Goal: Information Seeking & Learning: Check status

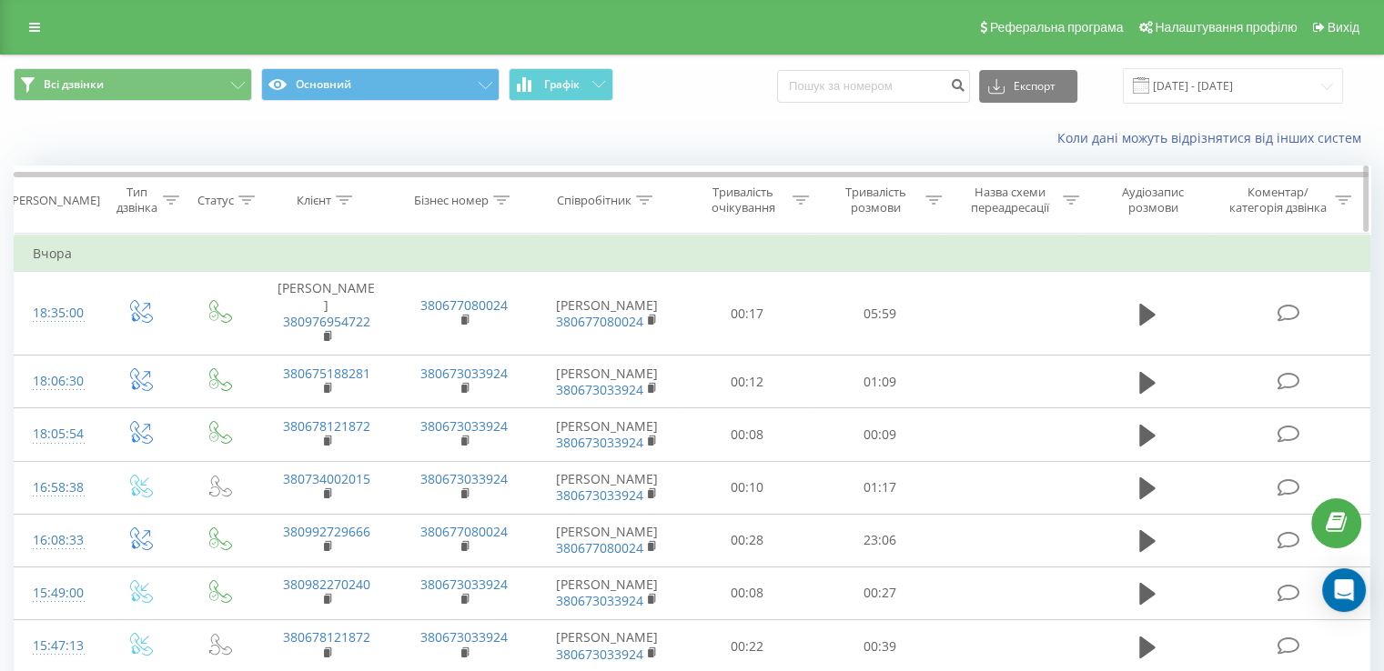
click at [161, 203] on div "Тип дзвінка" at bounding box center [147, 200] width 64 height 31
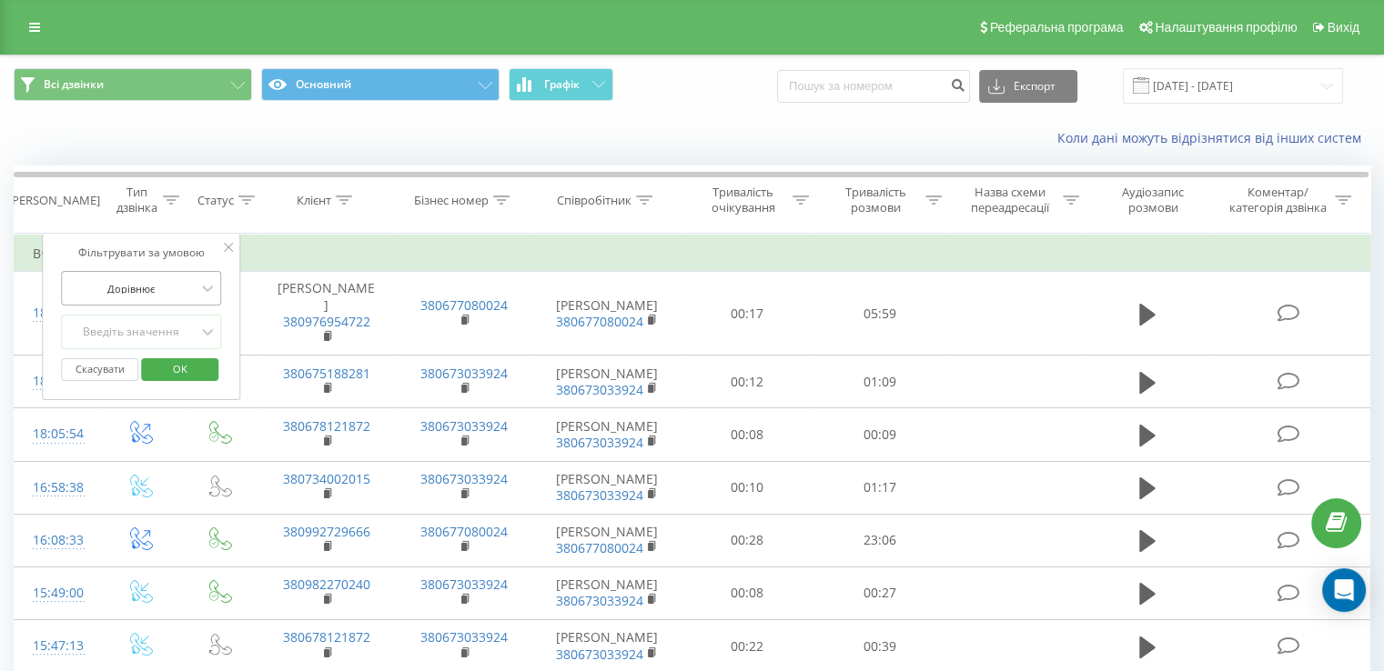
click at [177, 285] on div at bounding box center [130, 288] width 129 height 17
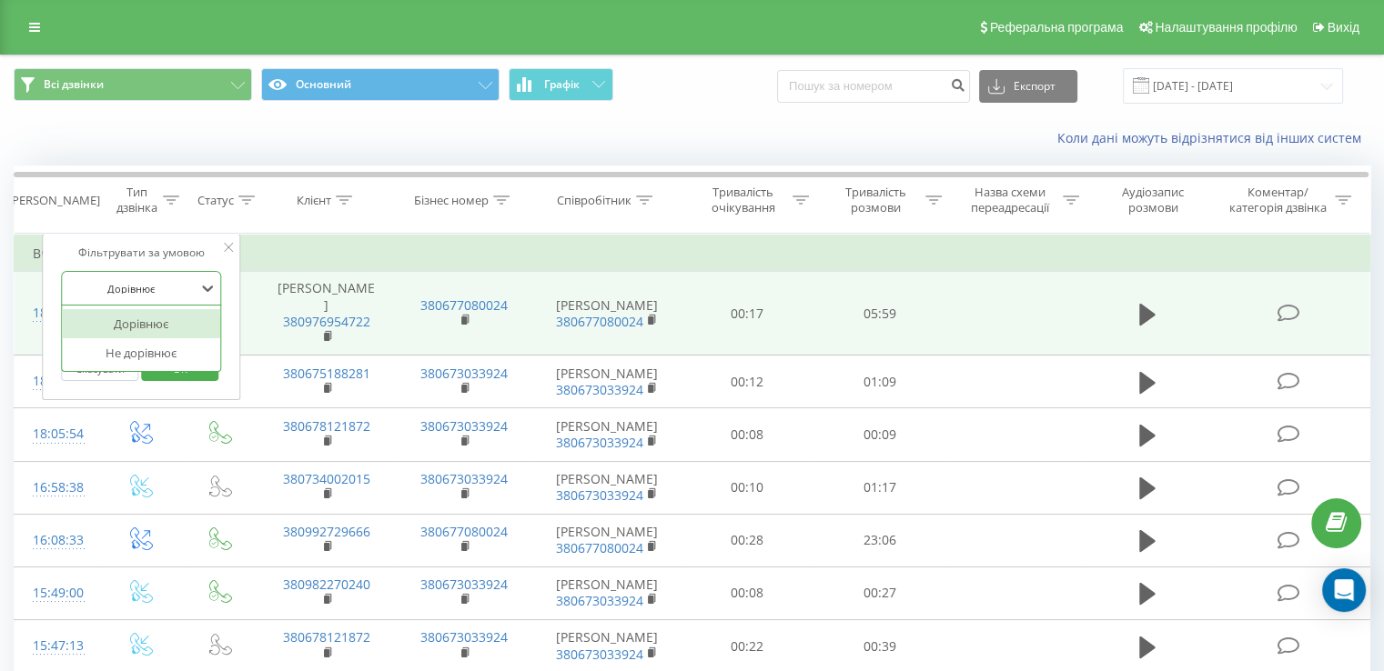
click at [325, 280] on td "[PERSON_NAME] 380976954722" at bounding box center [325, 314] width 137 height 84
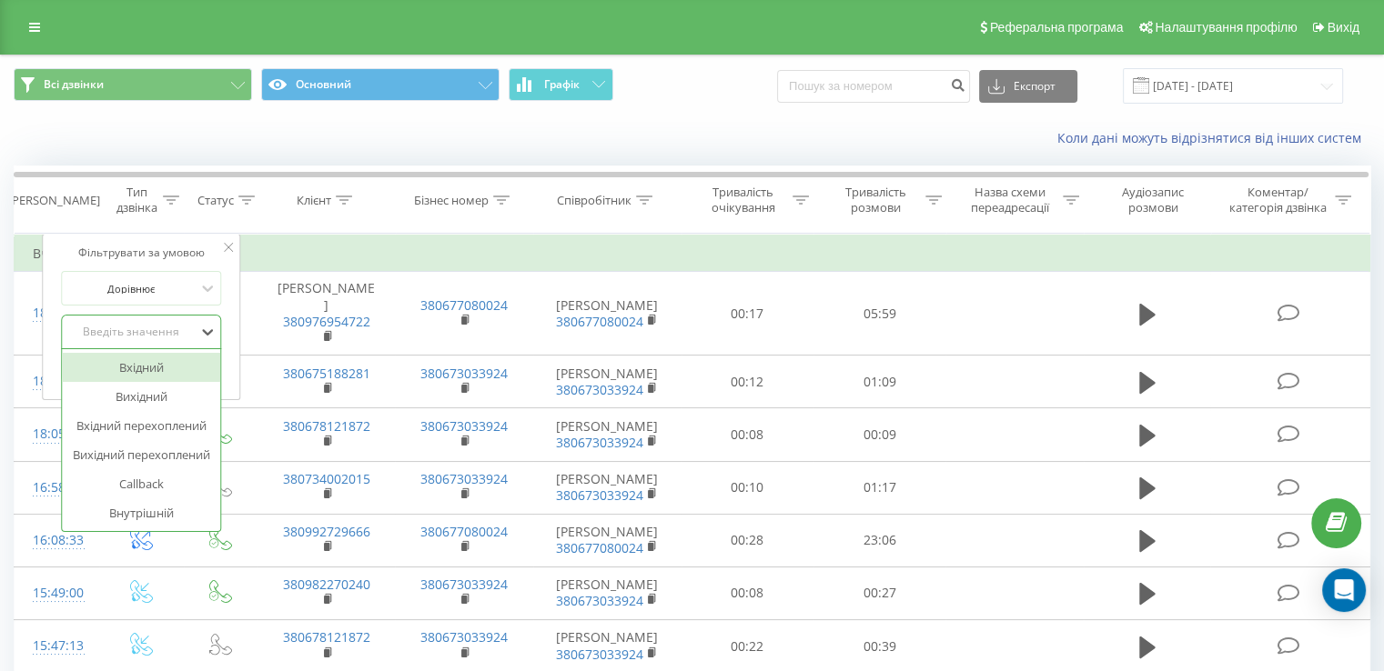
click at [120, 337] on div "Введіть значення" at bounding box center [130, 332] width 129 height 15
click at [124, 376] on div "Вхідний" at bounding box center [141, 367] width 158 height 29
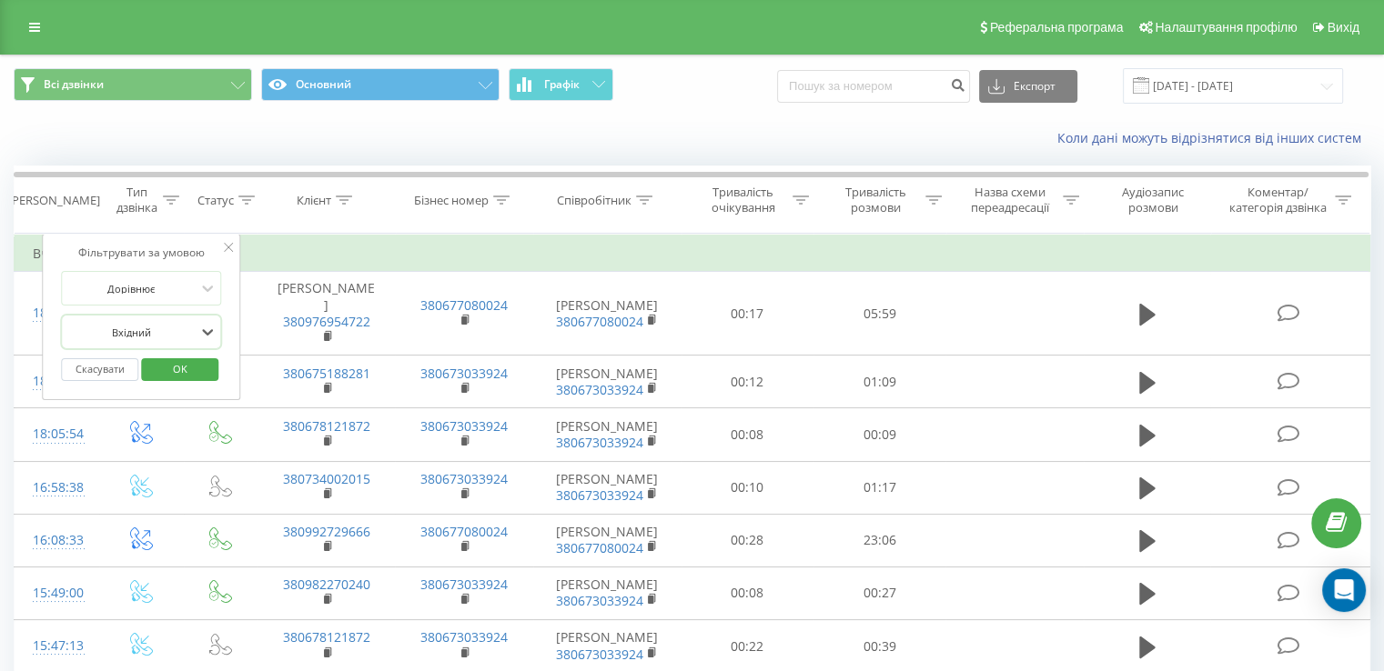
click at [157, 379] on span "OK" at bounding box center [180, 369] width 51 height 28
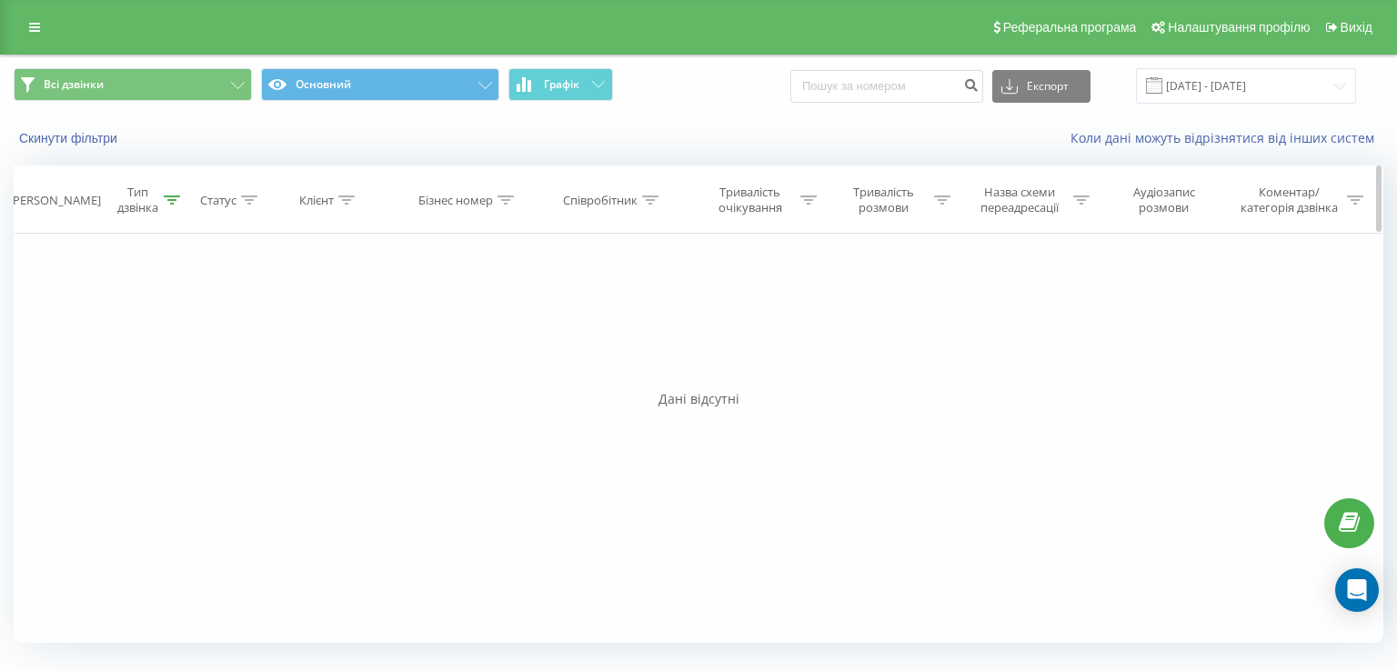
click at [171, 205] on div at bounding box center [172, 200] width 16 height 15
click at [201, 335] on icon at bounding box center [208, 332] width 18 height 18
click at [203, 338] on icon at bounding box center [208, 332] width 18 height 18
click at [146, 337] on div at bounding box center [132, 332] width 129 height 17
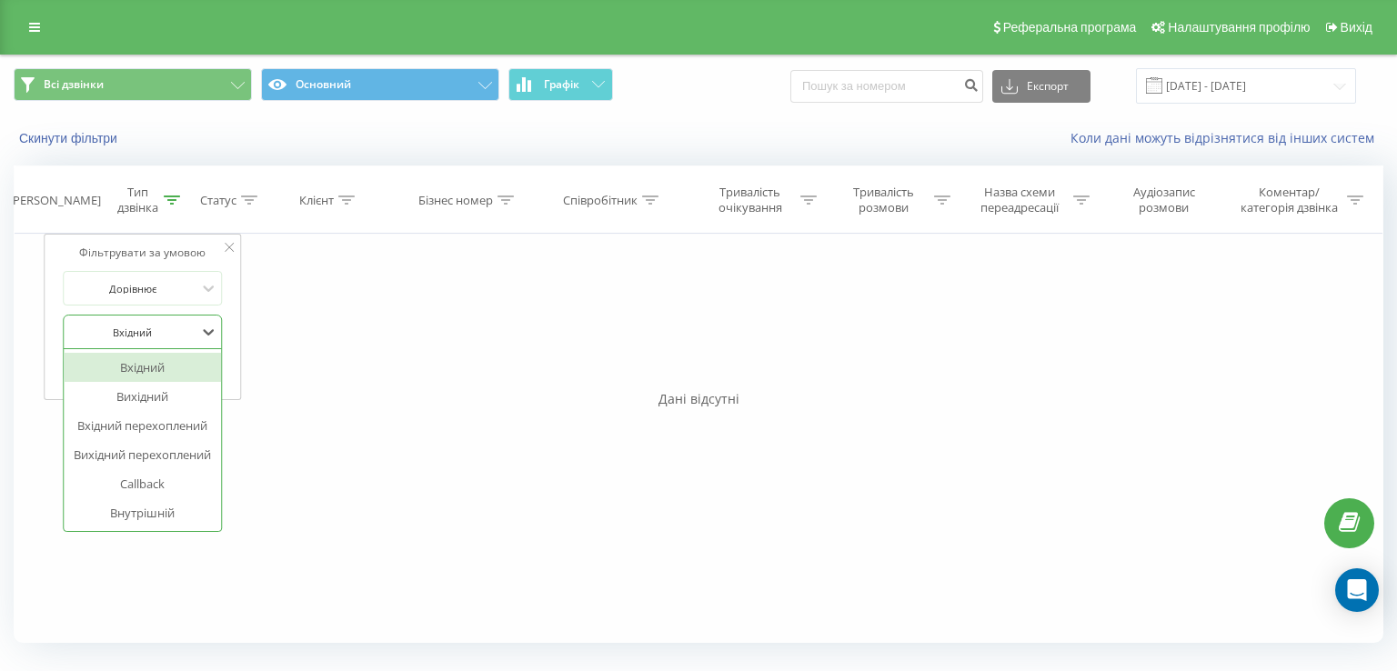
click at [226, 319] on div "Фільтрувати за умовою Дорівнює 6 results available. Use Up and Down to choose o…" at bounding box center [143, 317] width 198 height 166
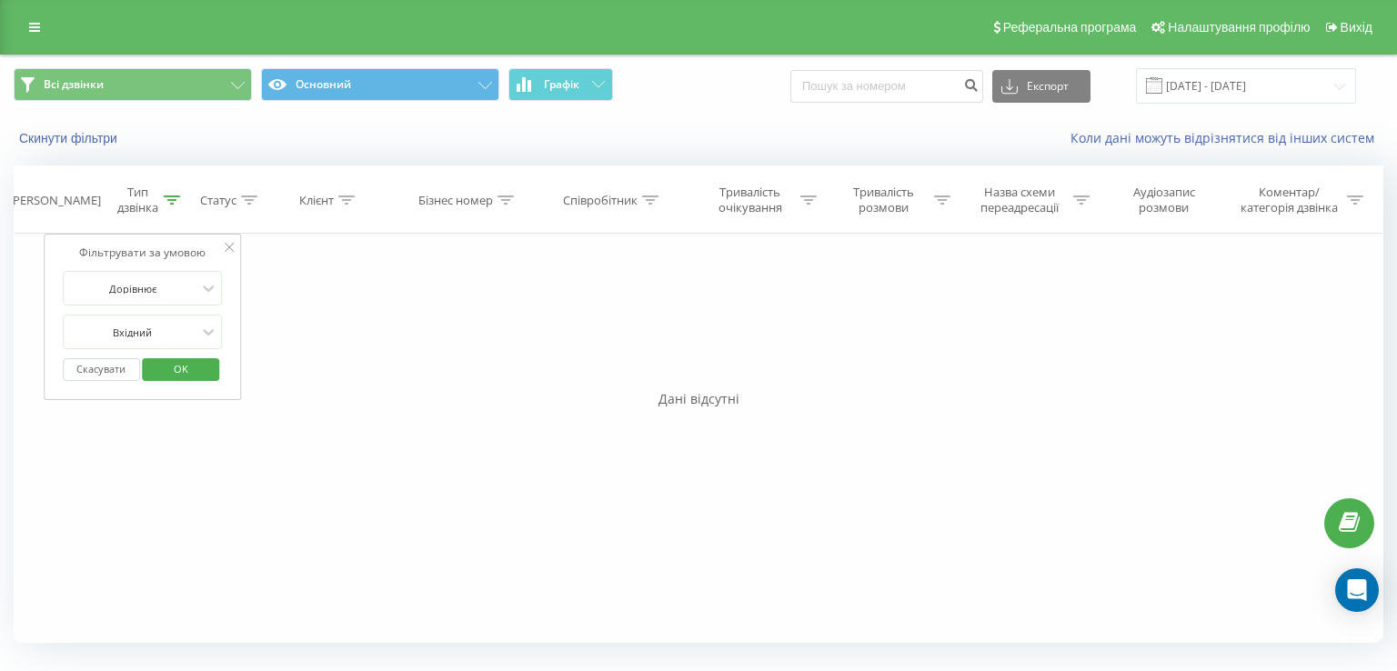
click at [85, 366] on button "Скасувати" at bounding box center [101, 369] width 77 height 23
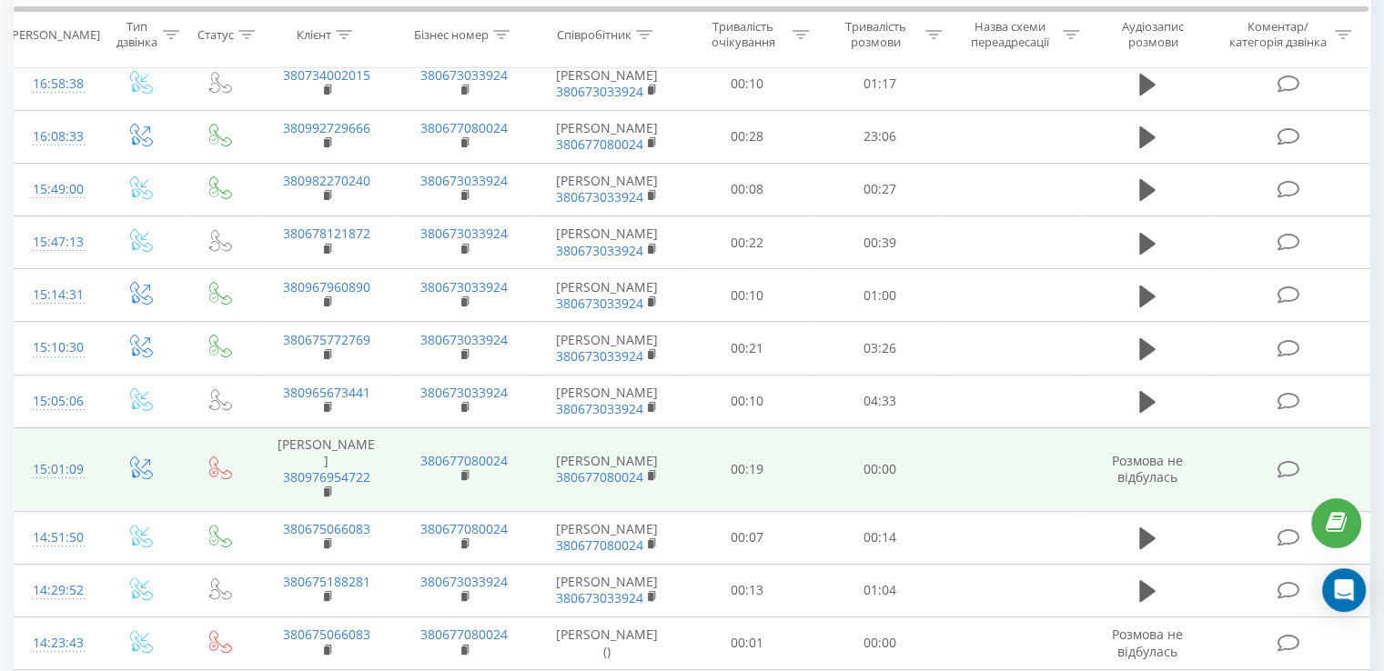
scroll to position [414, 0]
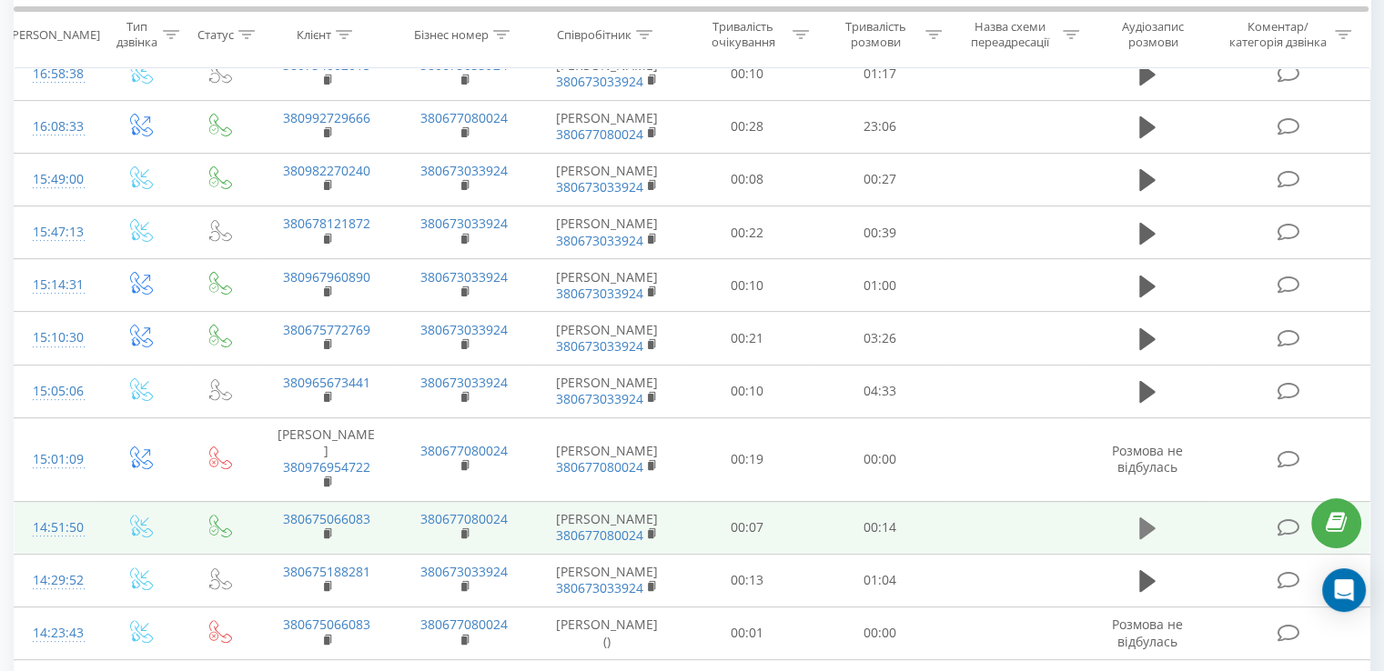
click at [1143, 539] on icon at bounding box center [1147, 529] width 16 height 22
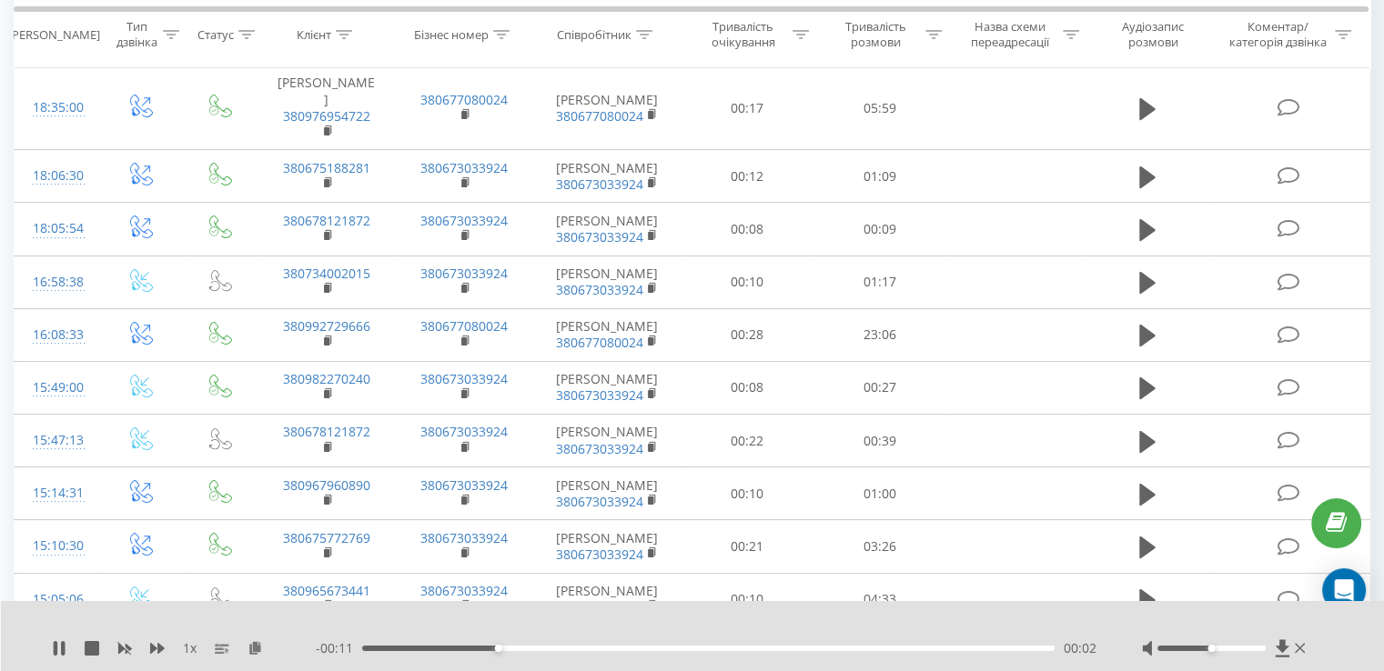
scroll to position [209, 0]
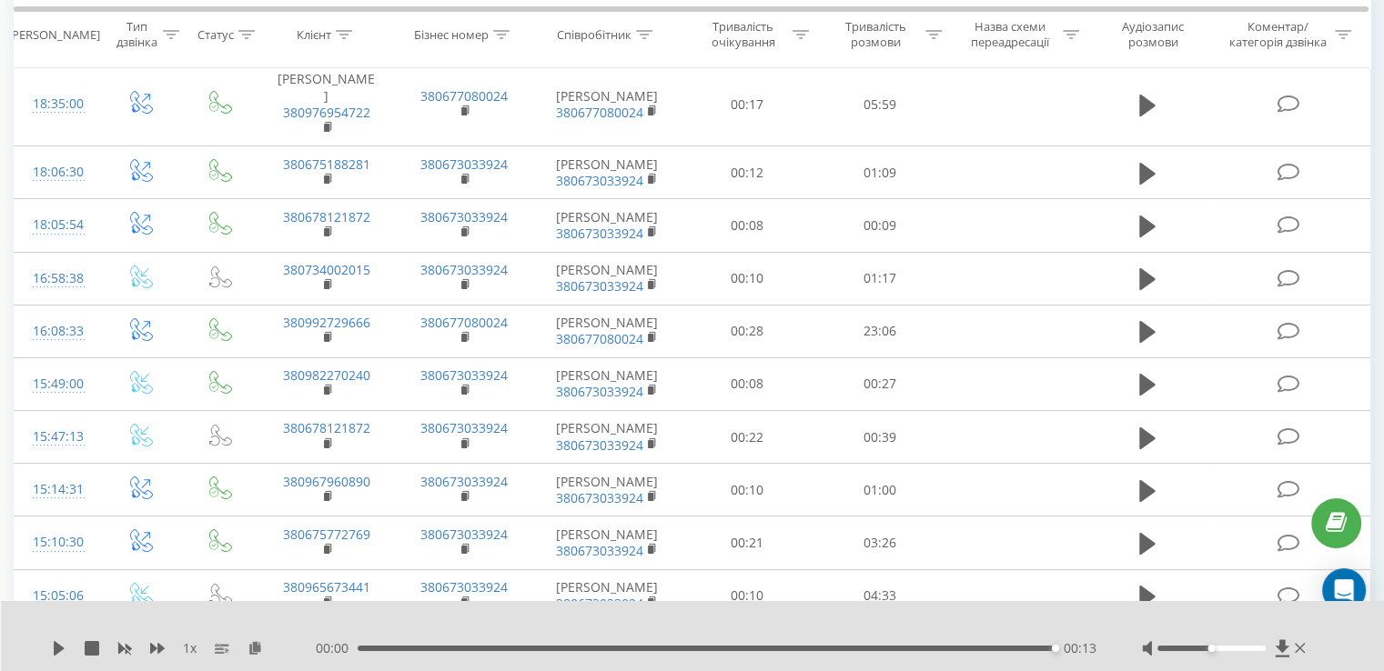
click at [52, 640] on div "1 x" at bounding box center [184, 649] width 264 height 18
click at [58, 649] on icon at bounding box center [59, 648] width 11 height 15
click at [55, 653] on icon at bounding box center [59, 648] width 11 height 15
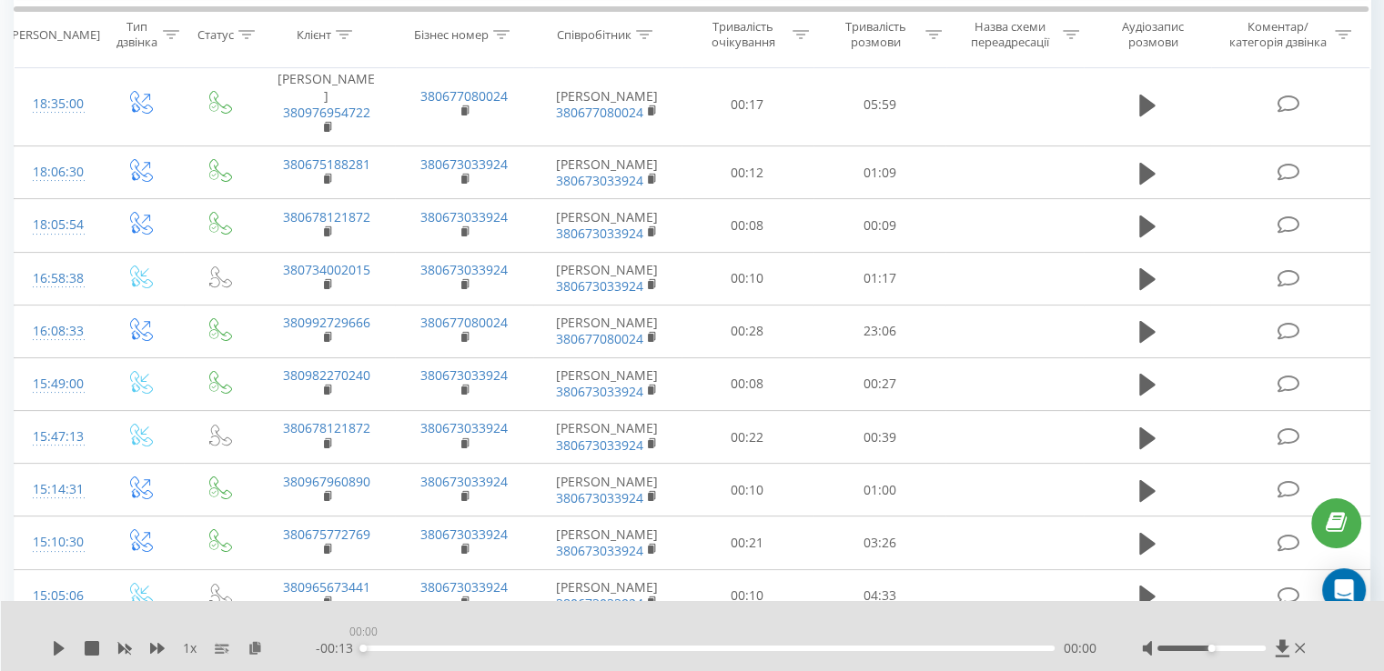
click at [362, 649] on div "00:00" at bounding box center [708, 648] width 692 height 5
click at [51, 646] on div "1 x - 00:13 00:00 00:00" at bounding box center [693, 636] width 1384 height 70
click at [55, 648] on icon at bounding box center [59, 648] width 11 height 15
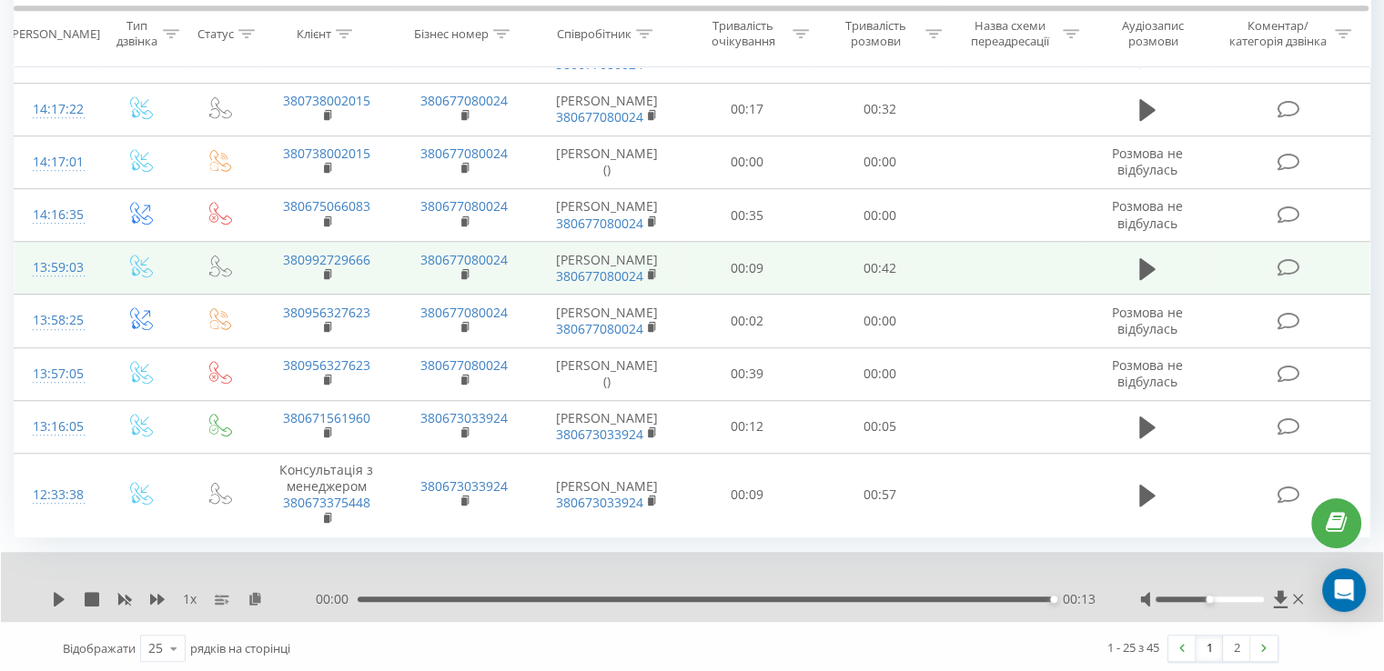
scroll to position [1161, 0]
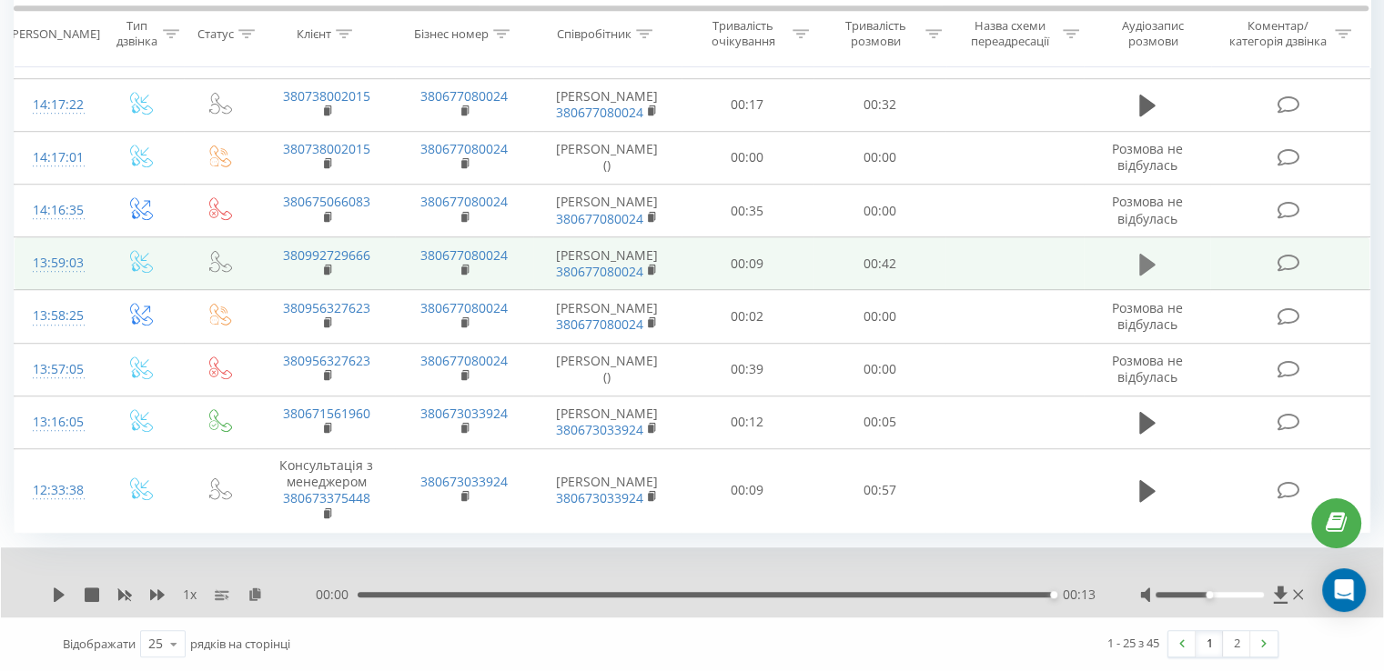
click at [1145, 277] on icon at bounding box center [1147, 264] width 16 height 25
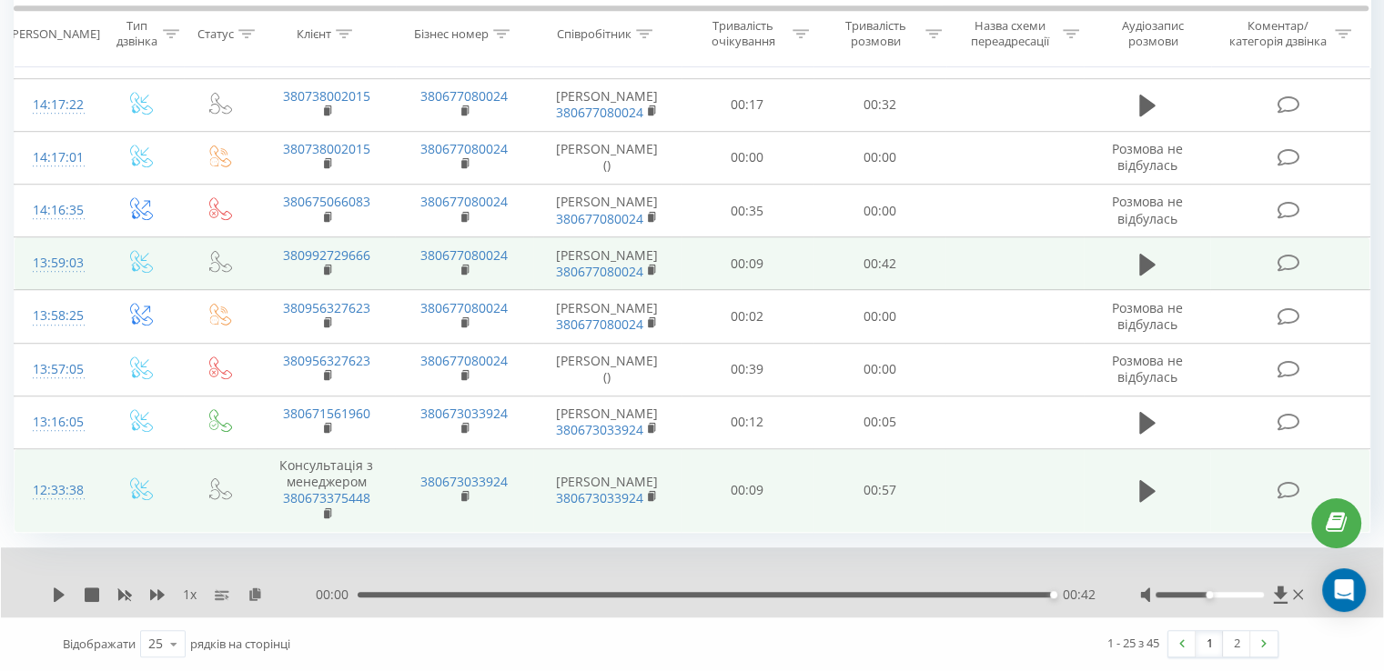
scroll to position [1247, 0]
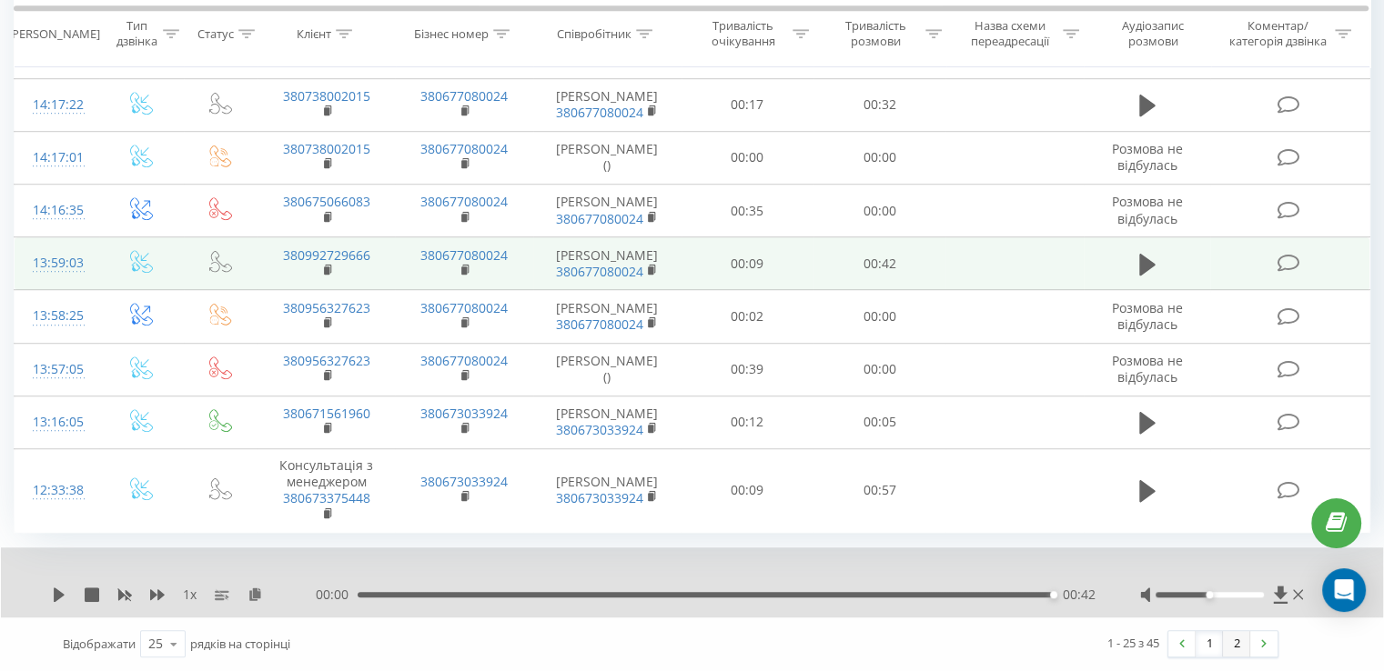
click at [1242, 641] on link "2" at bounding box center [1236, 643] width 27 height 25
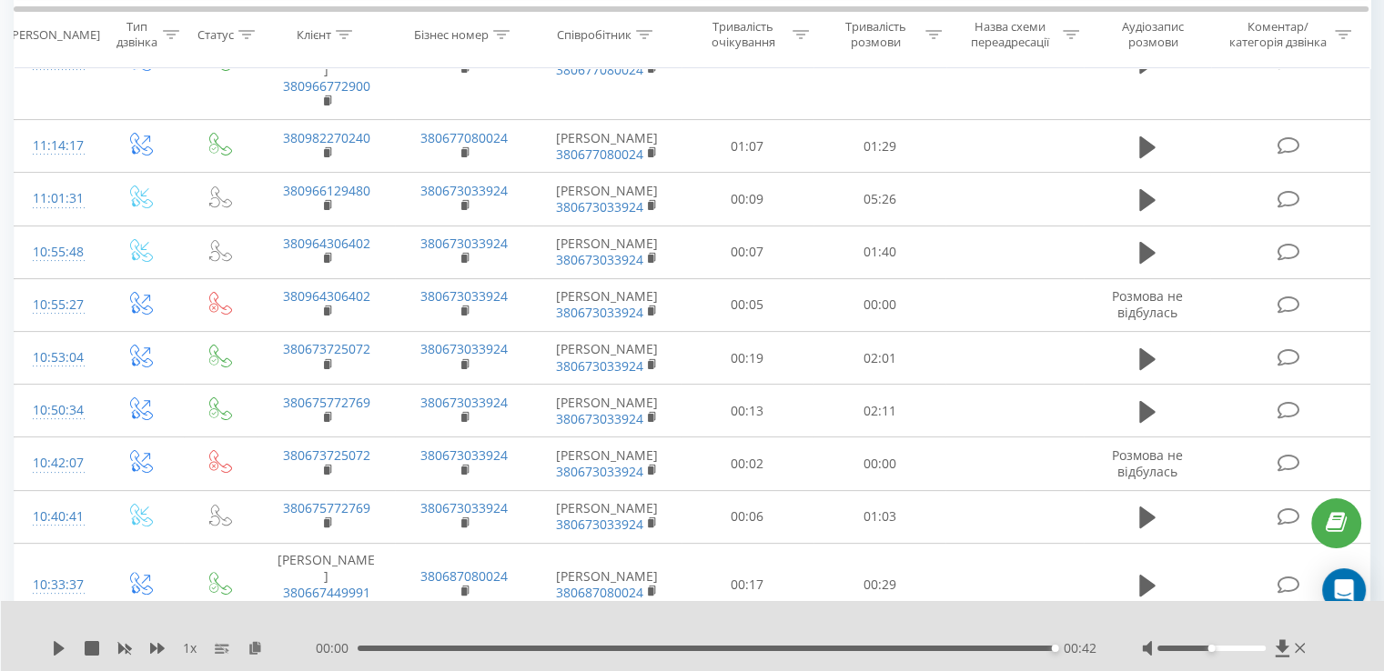
scroll to position [120, 0]
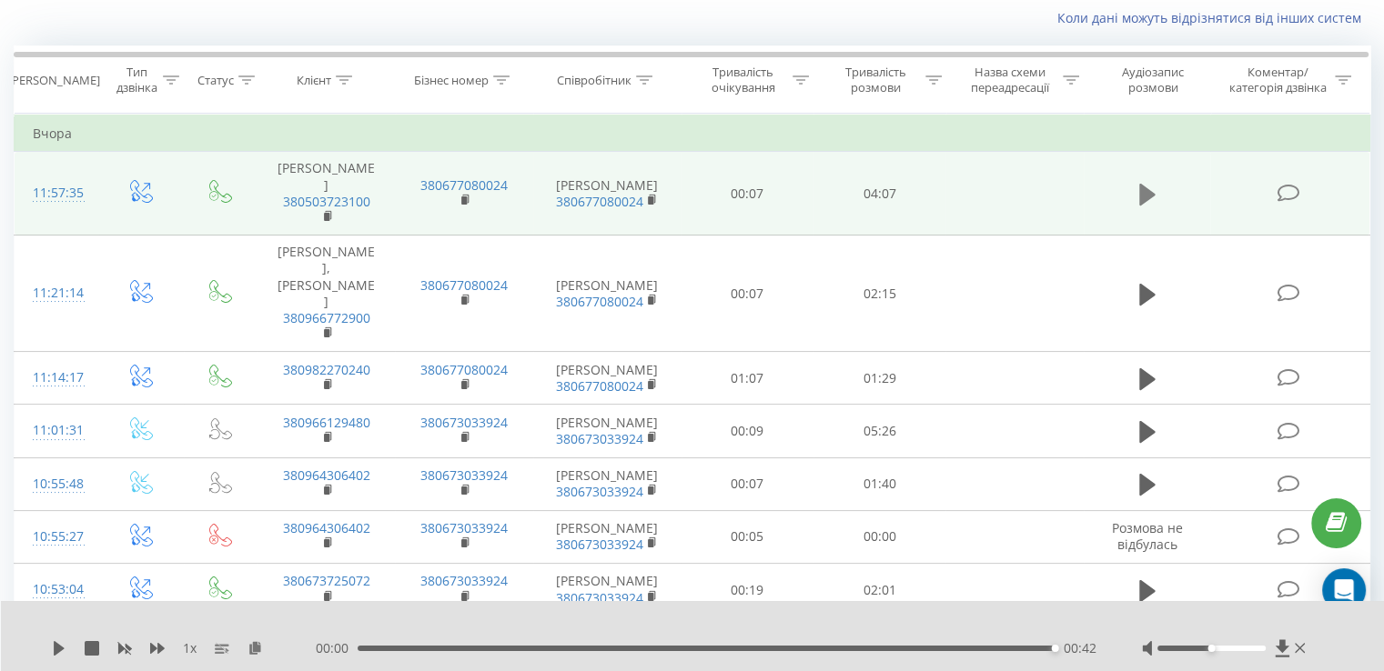
click at [1140, 199] on icon at bounding box center [1147, 195] width 16 height 22
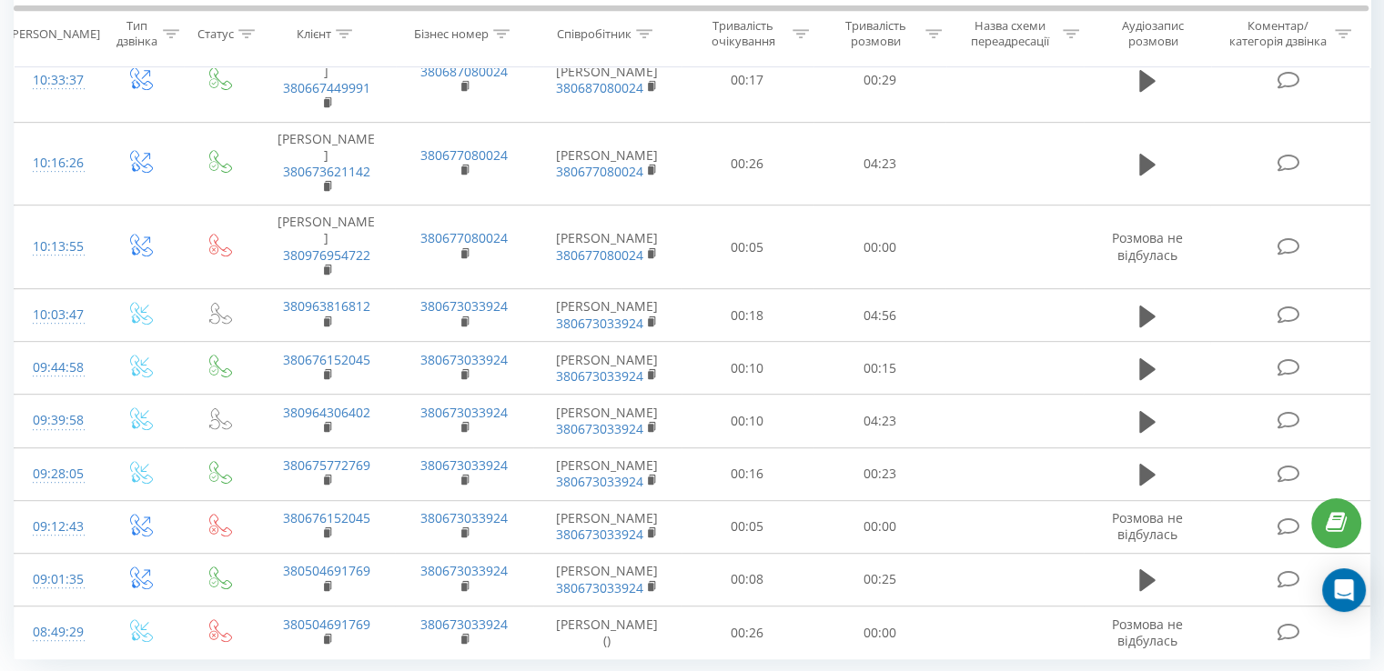
scroll to position [927, 0]
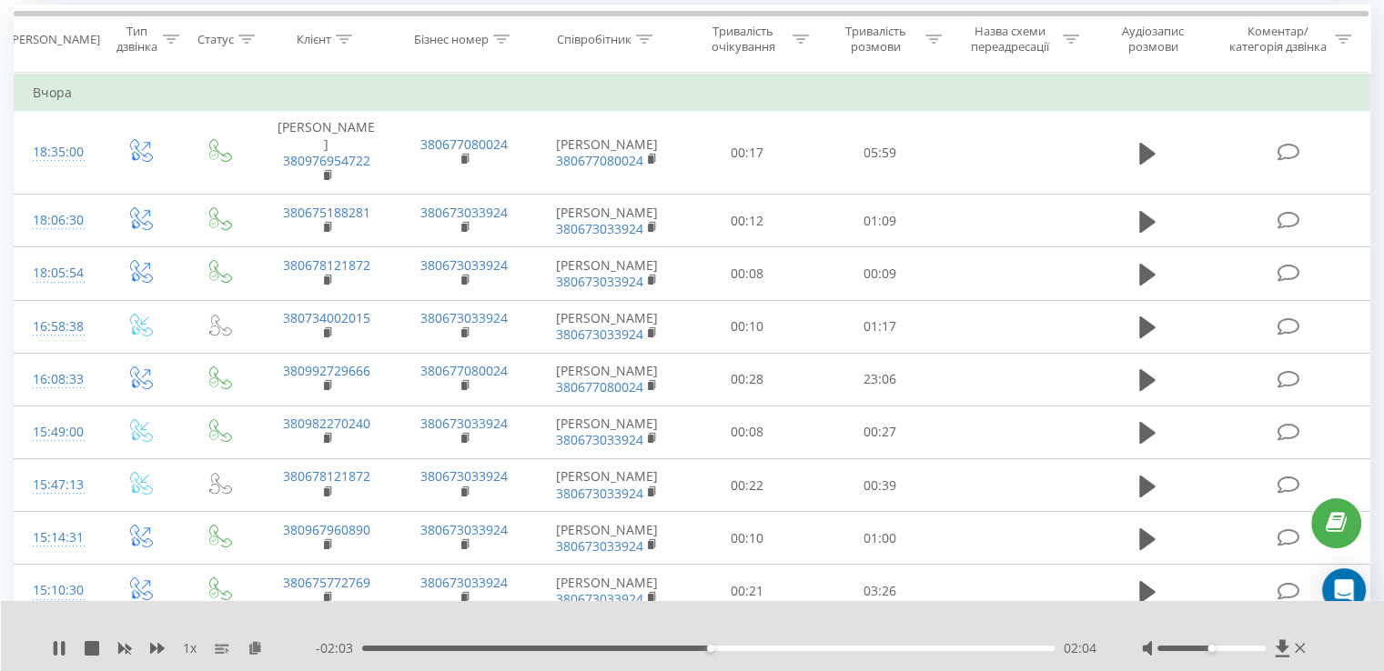
scroll to position [120, 0]
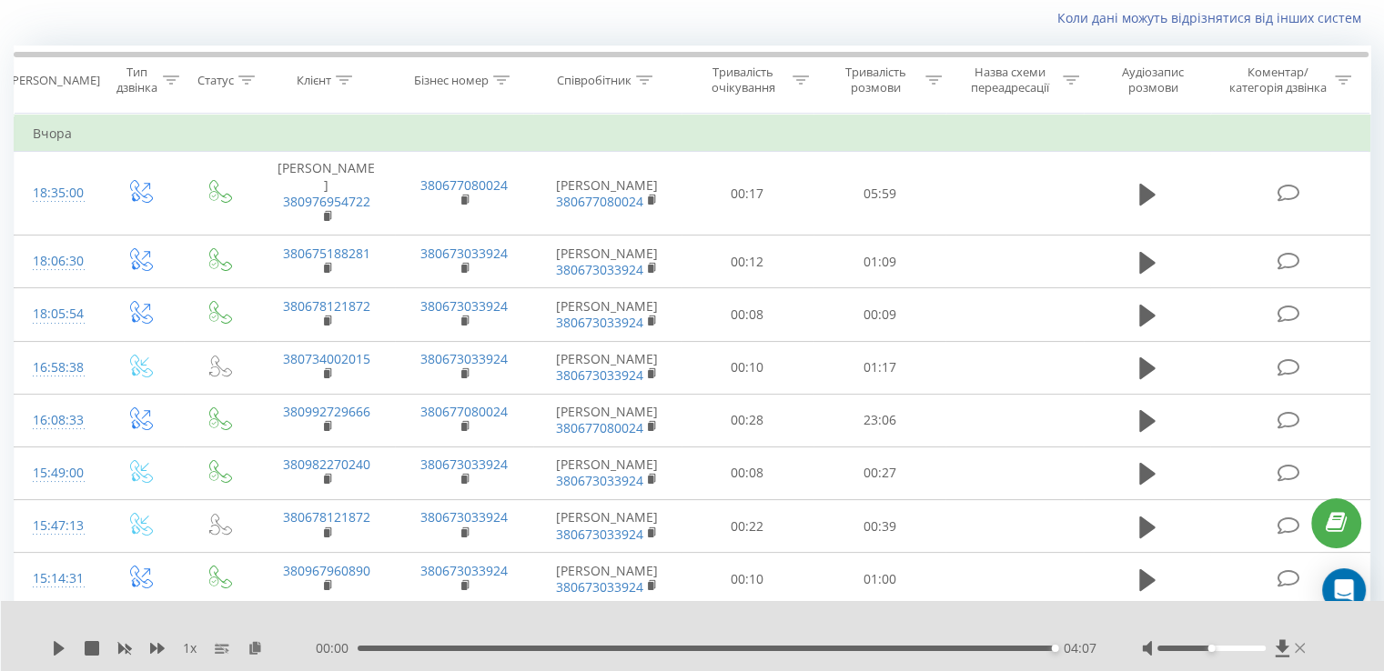
click at [1300, 651] on icon at bounding box center [1300, 648] width 11 height 15
